Goal: Communication & Community: Answer question/provide support

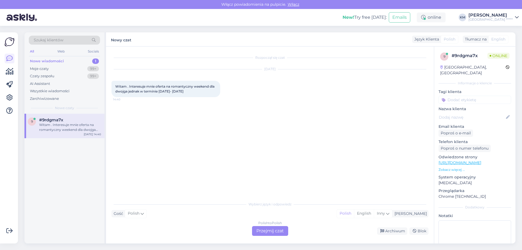
click at [258, 228] on div "Polish to Polish Przejmij czat" at bounding box center [270, 231] width 36 height 10
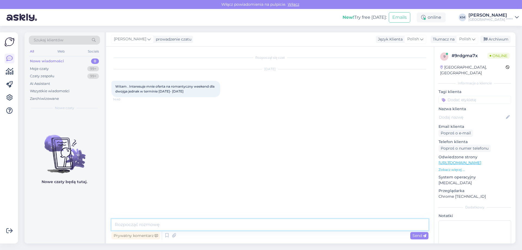
click at [157, 224] on textarea at bounding box center [269, 224] width 317 height 11
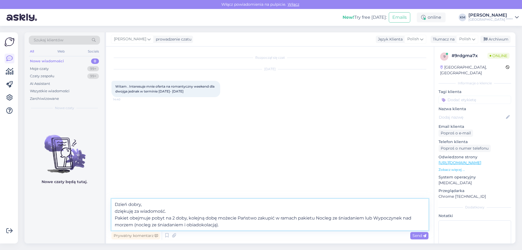
click at [227, 226] on textarea "Dzień dobry, dziękuję za wiadomość. Pakiet obejmuje pobyt na 2 doby, kolejną do…" at bounding box center [269, 215] width 317 height 32
click at [237, 225] on textarea "Dzień dobry, dziękuję za wiadomość. Pakiet obejmuje pobyt na 2 doby, kolejną do…" at bounding box center [269, 215] width 317 height 32
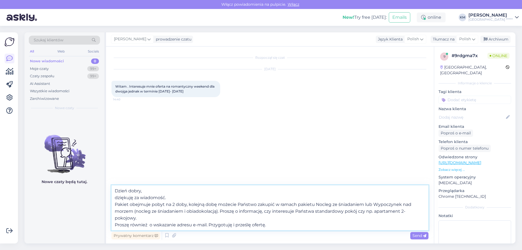
click at [129, 206] on textarea "Dzień dobry, dziękuję za wiadomość. Pakiet obejmuje pobyt na 2 doby, kolejną do…" at bounding box center [269, 207] width 317 height 45
type textarea "Dzień dobry, dziękuję za wiadomość. Pakiet Romantyczny weekend nad morzem obejm…"
click at [161, 162] on div "Rozpoczął się czat [DATE] Witam . Interesuje mnie oferta na romantyczny weekend…" at bounding box center [272, 116] width 322 height 128
click at [303, 229] on textarea "Dzień dobry, dziękuję za wiadomość. Pakiet Romantyczny weekend nad morzem obejm…" at bounding box center [269, 207] width 317 height 45
click at [419, 235] on span "Send" at bounding box center [419, 235] width 14 height 5
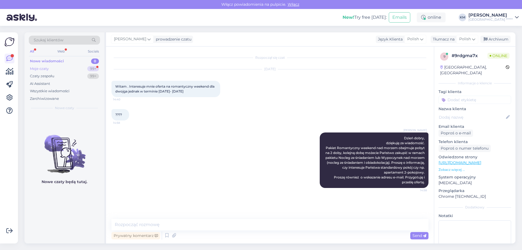
click at [72, 67] on div "Moje czaty 99+" at bounding box center [64, 69] width 71 height 8
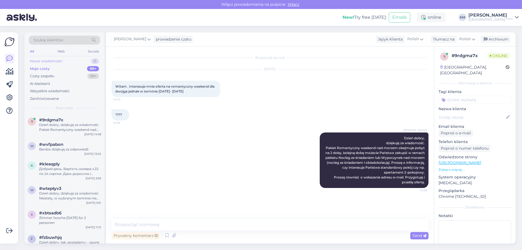
click at [67, 57] on div "Nowe wiadomości 0" at bounding box center [64, 61] width 71 height 8
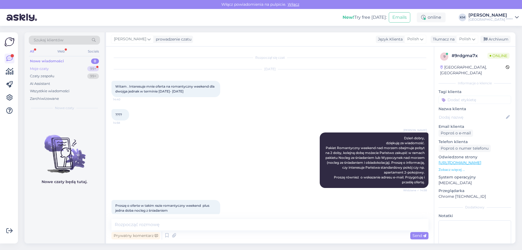
click at [49, 67] on div "Moje czaty 99+" at bounding box center [64, 69] width 71 height 8
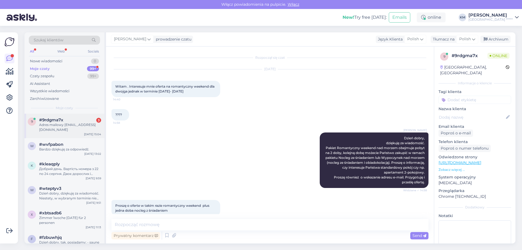
click at [77, 121] on div "#9rdgma7x 3" at bounding box center [70, 119] width 62 height 5
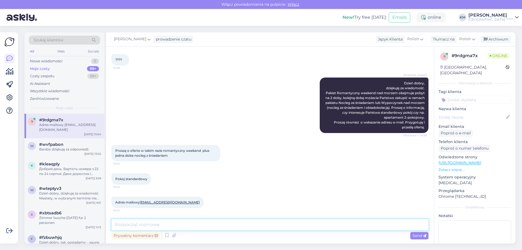
click at [156, 222] on textarea at bounding box center [269, 224] width 317 height 11
type textarea "Oferta została przesłana. Proszę o weryfikację."
